Goal: Transaction & Acquisition: Purchase product/service

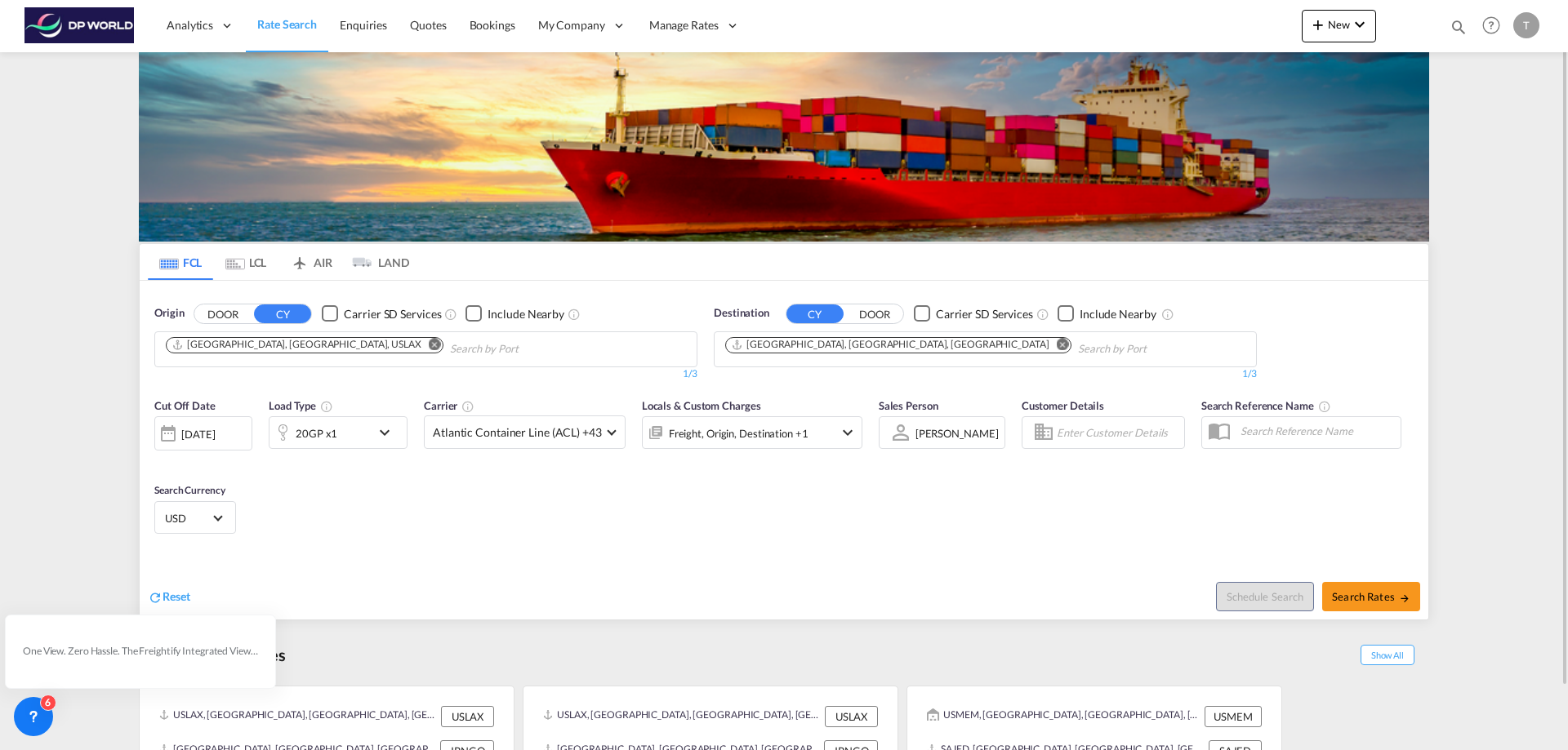
click at [429, 342] on md-icon "Remove" at bounding box center [434, 343] width 12 height 12
click at [299, 342] on input "Chips input." at bounding box center [243, 349] width 155 height 26
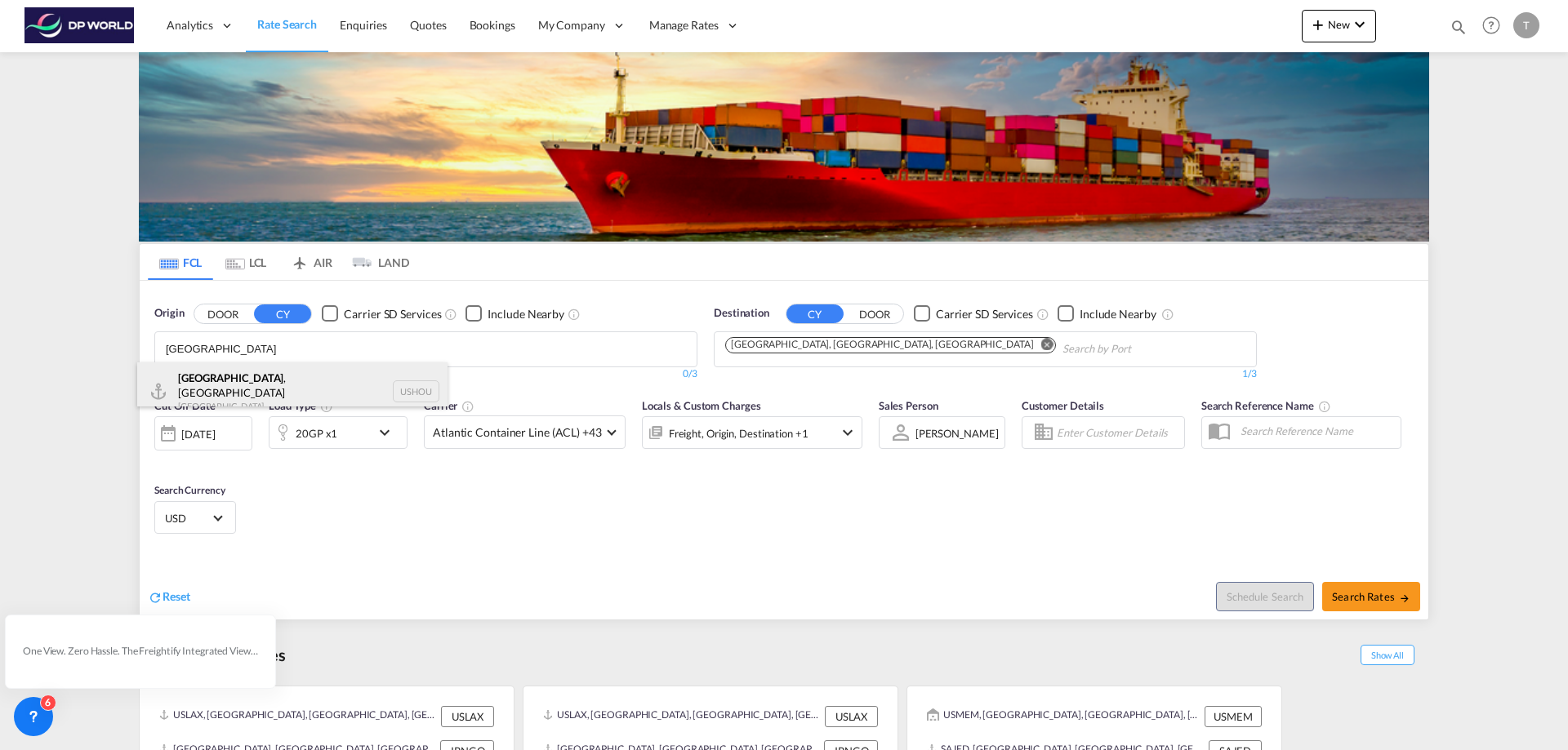
type input "[GEOGRAPHIC_DATA]"
click at [243, 380] on div "[GEOGRAPHIC_DATA] , [GEOGRAPHIC_DATA] [GEOGRAPHIC_DATA] USHOU" at bounding box center [293, 391] width 311 height 59
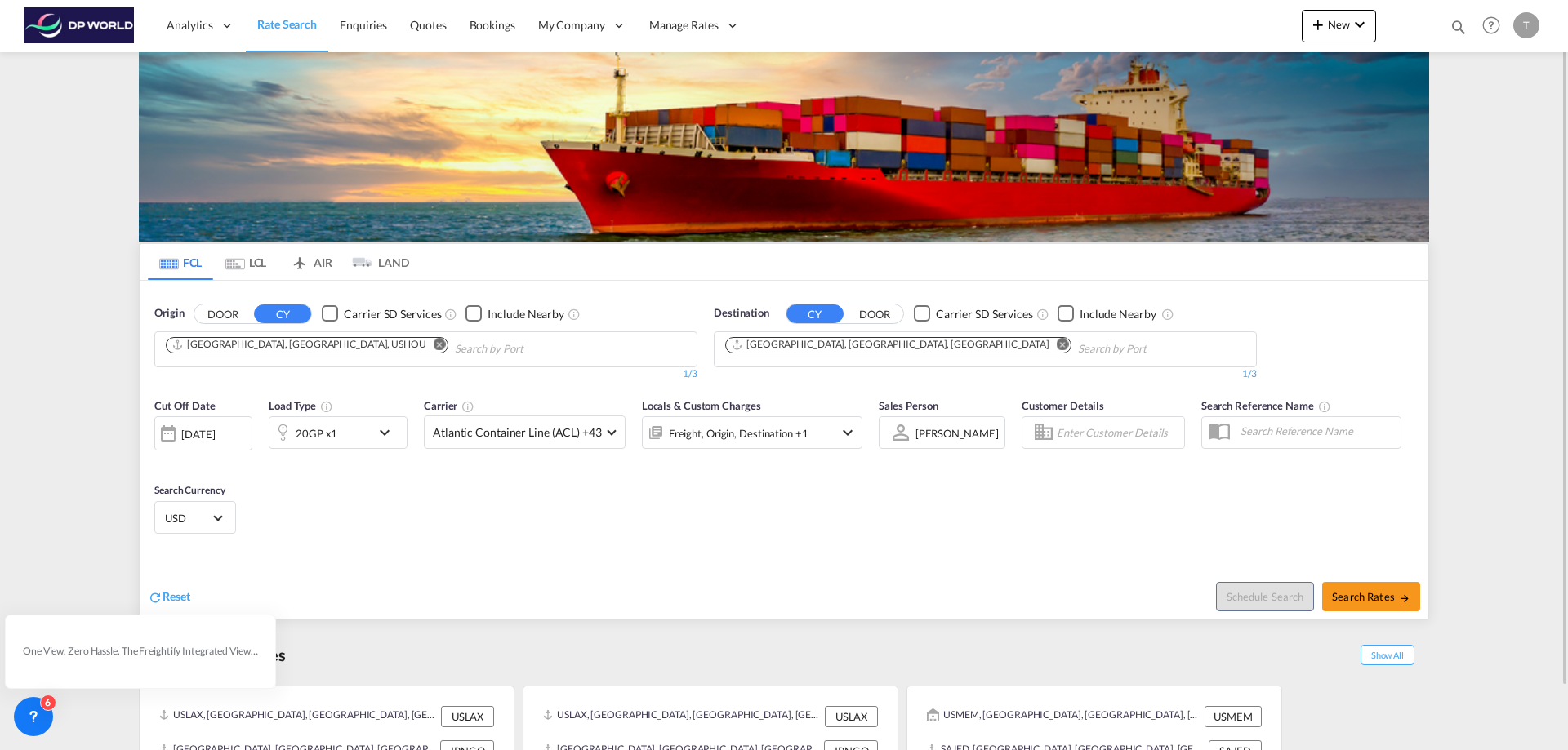
click at [1057, 345] on md-icon "Remove" at bounding box center [1062, 343] width 12 height 12
click at [761, 348] on body "Analytics Reports Dashboard Rate Search Enquiries Quotes Bookings" at bounding box center [784, 375] width 1568 height 750
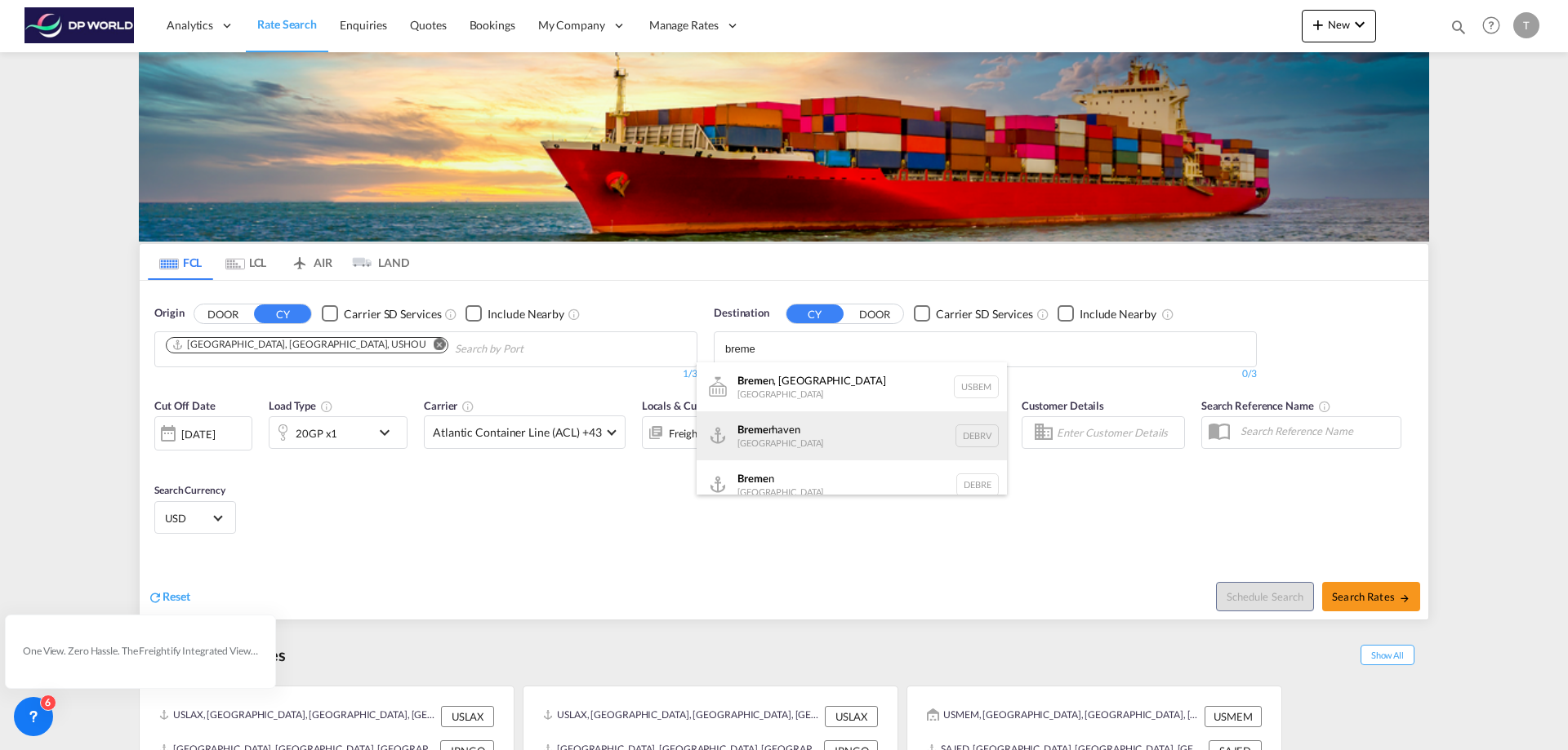
type input "breme"
click at [779, 430] on div "Breme rhaven [GEOGRAPHIC_DATA] DEBRV" at bounding box center [852, 436] width 311 height 49
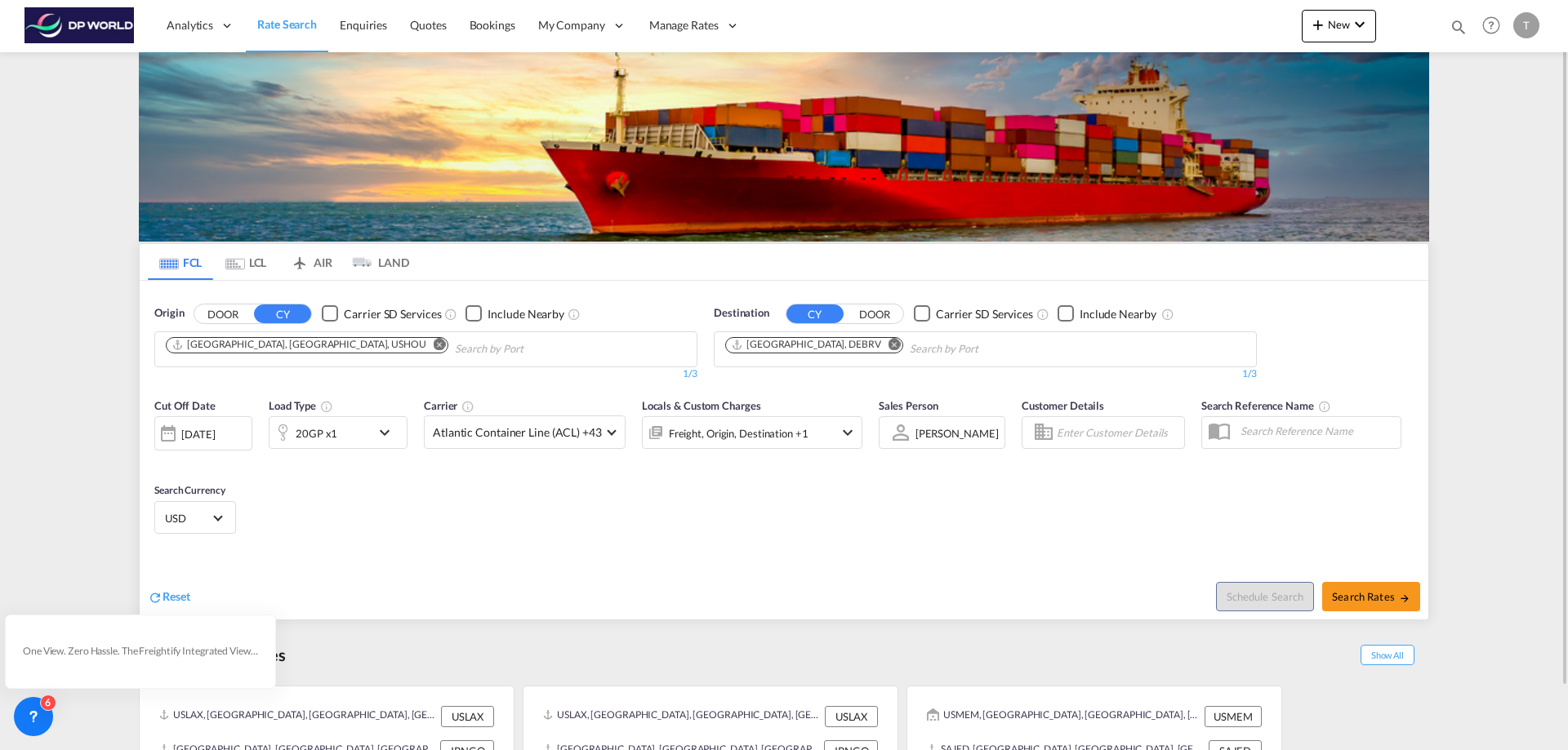
drag, startPoint x: 382, startPoint y: 437, endPoint x: 392, endPoint y: 438, distance: 10.0
click at [392, 438] on md-icon "icon-chevron-down" at bounding box center [389, 433] width 28 height 20
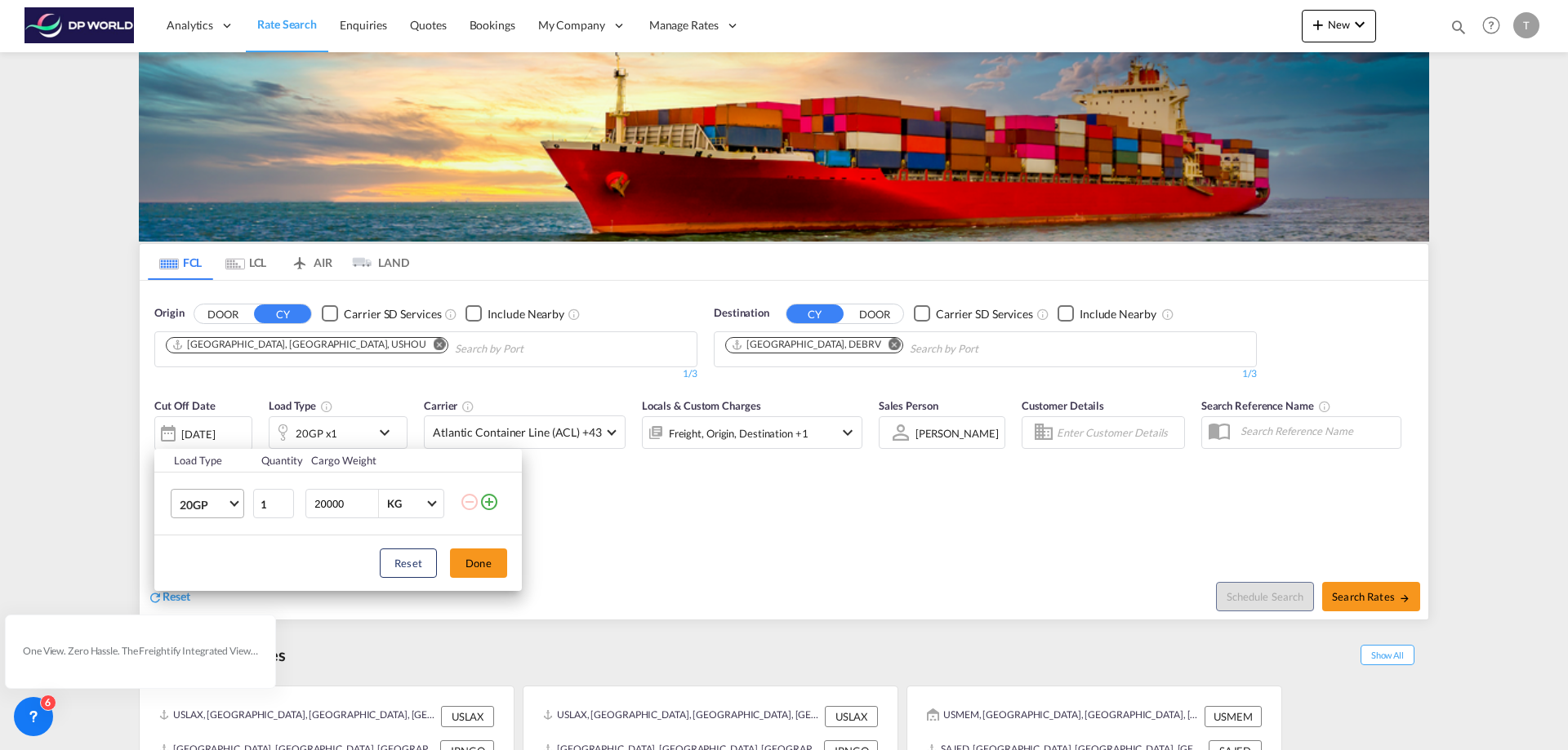
click at [237, 502] on span "Choose: \a20GP" at bounding box center [234, 502] width 9 height 9
click at [212, 567] on md-option "40HC" at bounding box center [222, 582] width 111 height 39
click at [472, 559] on button "Done" at bounding box center [478, 563] width 57 height 29
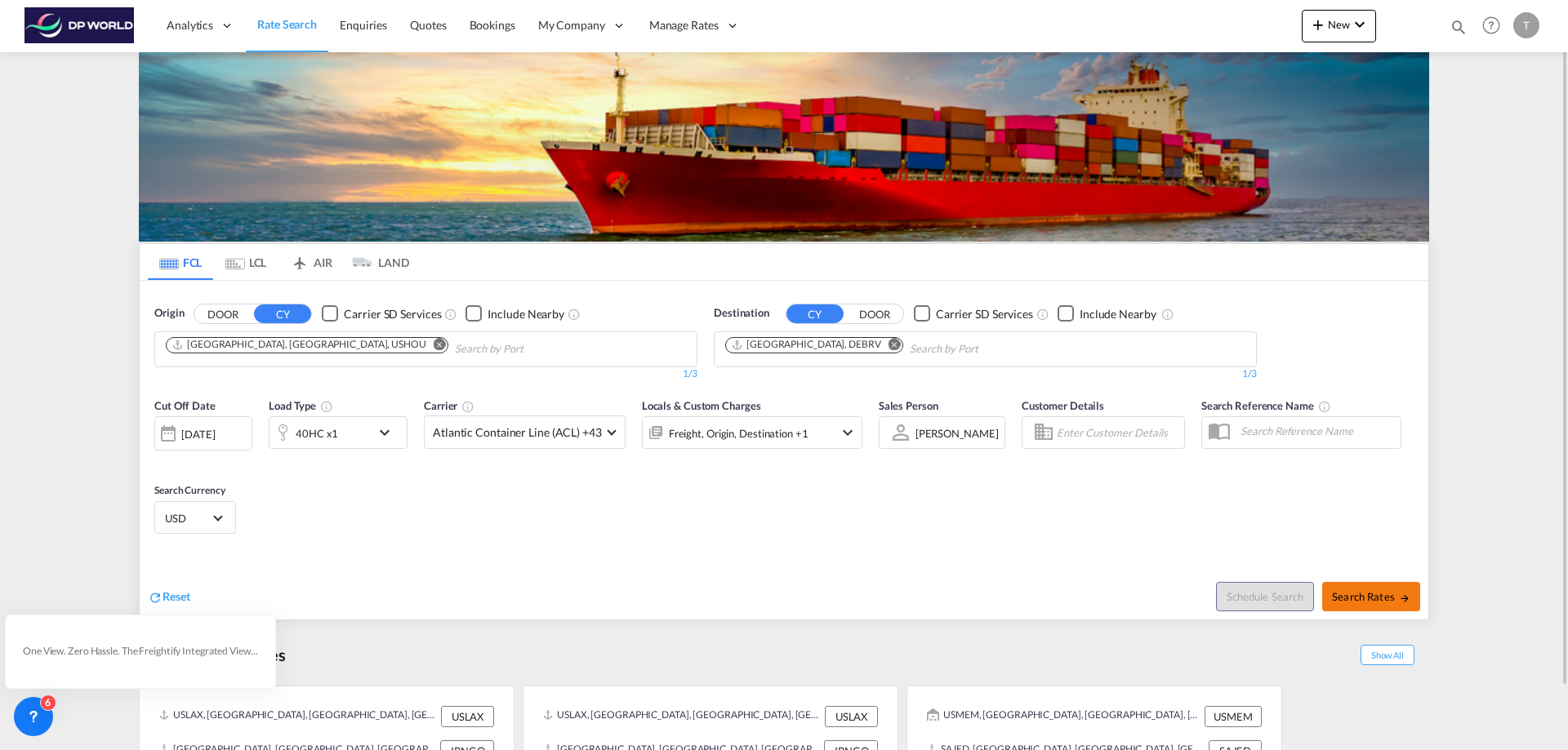
click at [1363, 598] on span "Search Rates" at bounding box center [1371, 597] width 78 height 13
type input "USHOU to DEBRV / [DATE]"
